Goal: Feedback & Contribution: Submit feedback/report problem

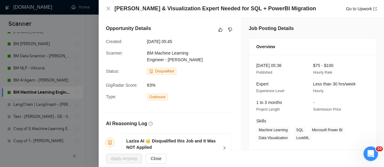
scroll to position [1487, 0]
click at [106, 8] on icon "close" at bounding box center [108, 8] width 5 height 5
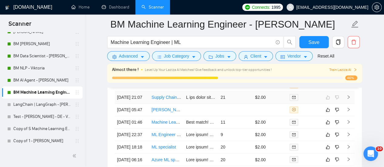
scroll to position [1578, 0]
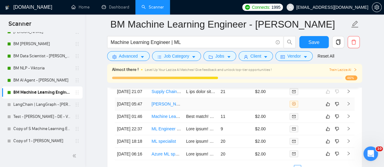
click at [166, 107] on link "[PERSON_NAME] & Visualization Expert Needed for SQL + PowerBI Migration" at bounding box center [225, 104] width 149 height 5
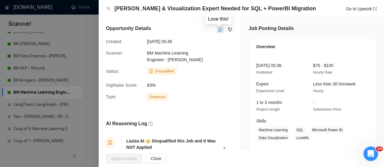
click at [218, 29] on icon "like" at bounding box center [220, 29] width 4 height 5
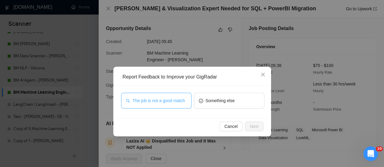
click at [154, 103] on span "The job is not a good match" at bounding box center [159, 100] width 53 height 7
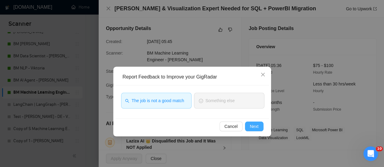
click at [250, 126] on span "Next" at bounding box center [254, 126] width 9 height 7
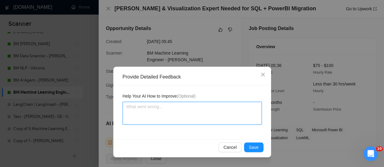
click at [147, 114] on textarea at bounding box center [192, 113] width 139 height 23
paste textarea "This job is more suitable for a Data Engineer, and this freelancer is not an ex…"
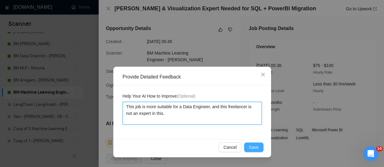
type textarea "This job is more suitable for a Data Engineer, and this freelancer is not an ex…"
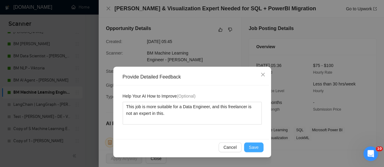
drag, startPoint x: 258, startPoint y: 149, endPoint x: 251, endPoint y: 149, distance: 6.4
click at [258, 149] on span "Save" at bounding box center [254, 147] width 10 height 7
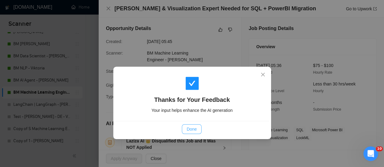
click at [188, 130] on span "Done" at bounding box center [192, 129] width 10 height 7
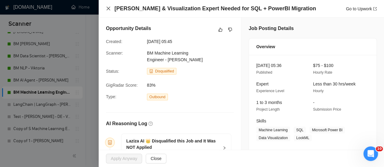
click at [108, 10] on icon "close" at bounding box center [108, 8] width 5 height 5
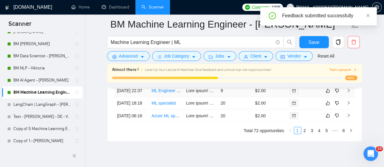
scroll to position [1609, 0]
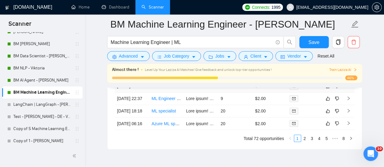
click at [168, 89] on link "Machine Learning Engineer / Data Scientist" at bounding box center [192, 86] width 82 height 5
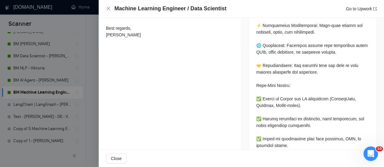
scroll to position [304, 0]
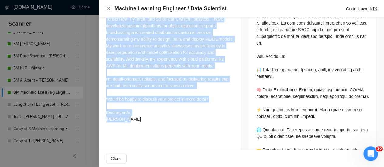
drag, startPoint x: 104, startPoint y: 37, endPoint x: 164, endPoint y: 133, distance: 112.9
click at [164, 132] on div "Cover Letter Best match! Hi, I am skilled Machine Learning Engineer with 4 year…" at bounding box center [170, 37] width 142 height 192
copy div "I am skilled Machine Learning Engineer with 4 years of hands-on experience in m…"
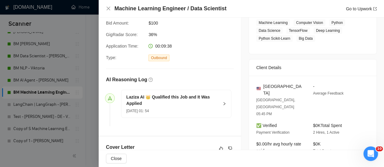
scroll to position [152, 0]
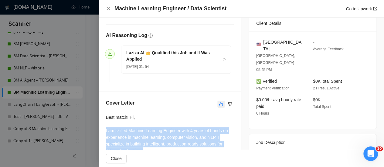
click at [220, 101] on button "button" at bounding box center [220, 104] width 7 height 7
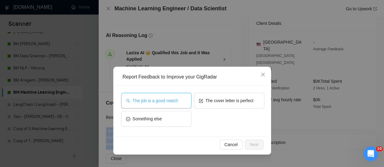
click at [152, 101] on span "The job is a good match" at bounding box center [155, 100] width 45 height 7
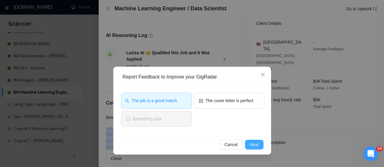
click at [261, 148] on button "Next" at bounding box center [254, 145] width 19 height 10
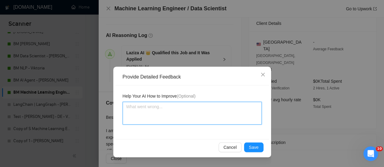
click at [195, 113] on textarea at bounding box center [192, 113] width 139 height 23
type textarea "G"
type textarea "Т"
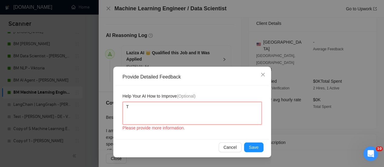
type textarea "Тщ"
type textarea "Тще"
type textarea "Тщ"
type textarea "Т"
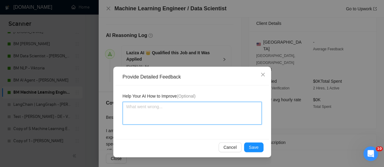
type textarea "N"
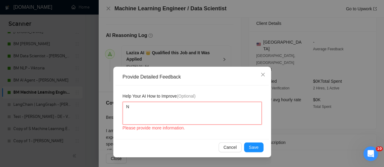
type textarea "No"
type textarea "Not"
type textarea "Not b"
type textarea "Not ba"
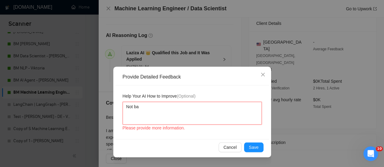
type textarea "Not baf"
type textarea "Not ba"
type textarea "Not bad"
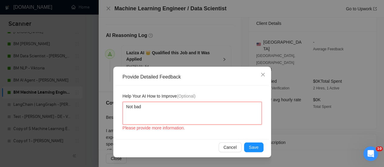
type textarea "Not bad"
type textarea "Not bad c"
type textarea "Not bad co"
type textarea "Not [GEOGRAPHIC_DATA]"
type textarea "Not bad cover"
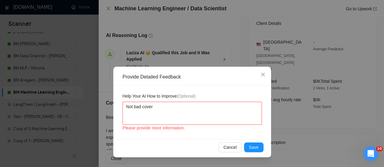
type textarea "Not bad cover"
type textarea "Not bad cover l"
type textarea "Not bad cover le"
type textarea "Not bad cover let"
type textarea "Not bad cover lett"
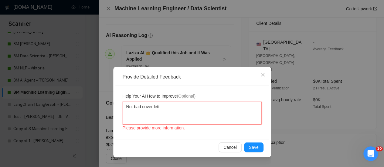
type textarea "Not bad cover lette"
type textarea "Not bad cover letter"
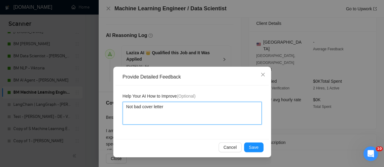
type textarea "Not bad cover letter,"
type textarea "Not bad cover letter, b"
type textarea "Not bad cover letter, bu"
type textarea "Not bad cover letter, but"
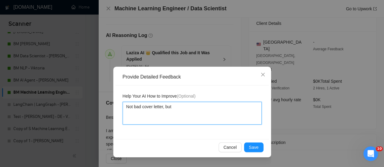
type textarea "Not bad cover letter, but n"
type textarea "Not bad cover letter, but no"
type textarea "Not bad cover letter, but not"
type textarea "Not bad cover letter, but not p"
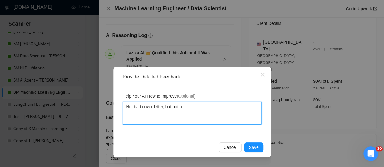
type textarea "Not bad cover letter, but not pe"
type textarea "Not bad cover letter, but not per"
type textarea "Not bad cover letter, but not perf"
type textarea "Not bad cover letter, but not perfe"
type textarea "Not bad cover letter, but not perfec"
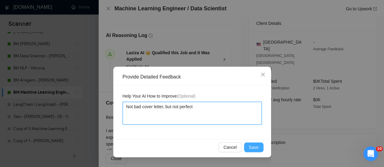
type textarea "Not bad cover letter, but not perfect"
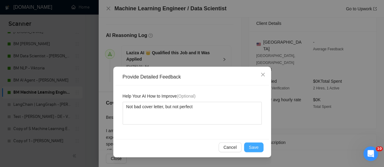
click at [260, 145] on button "Save" at bounding box center [253, 148] width 19 height 10
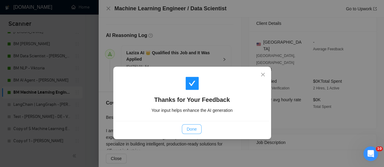
click at [193, 127] on span "Done" at bounding box center [192, 129] width 10 height 7
